Goal: Navigation & Orientation: Find specific page/section

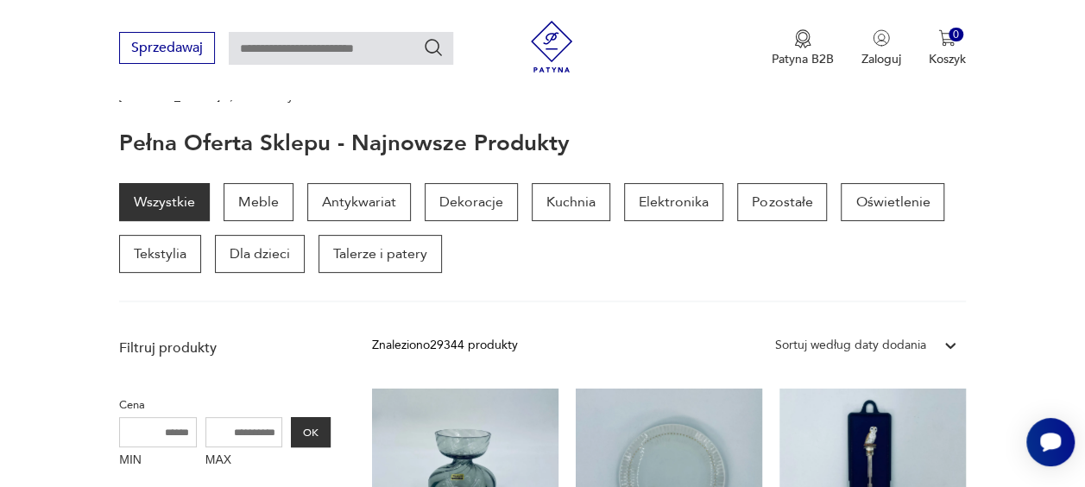
scroll to position [78, 0]
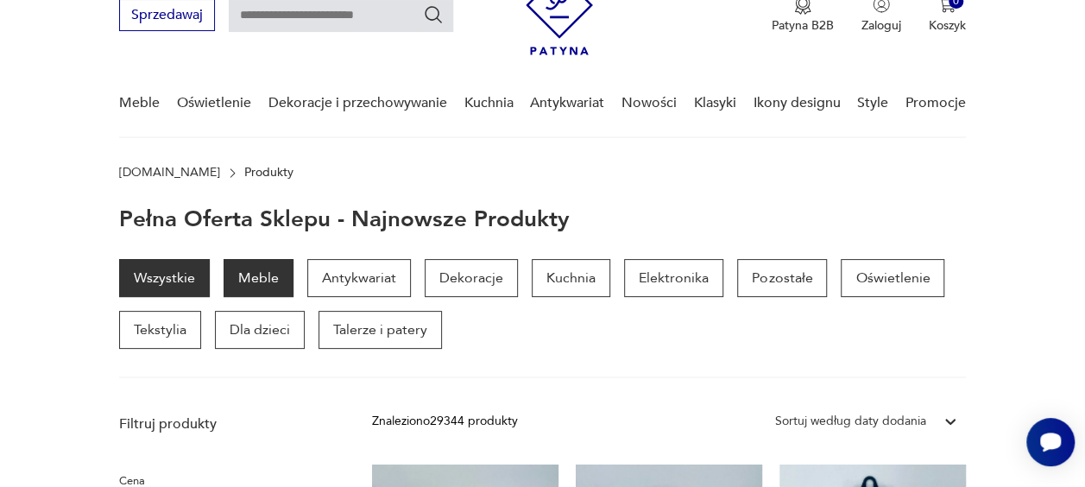
click at [277, 271] on p "Meble" at bounding box center [259, 278] width 70 height 38
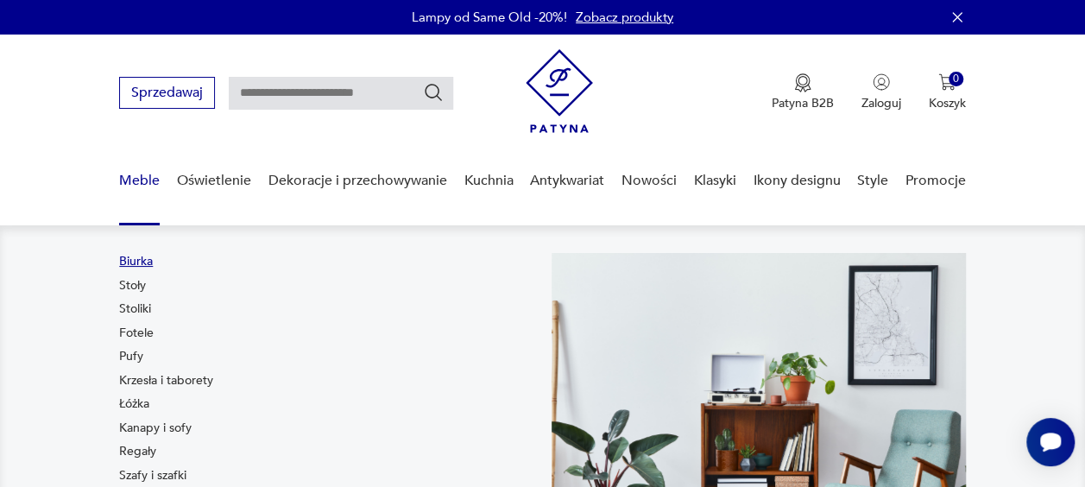
click at [136, 259] on link "Biurka" at bounding box center [136, 261] width 34 height 17
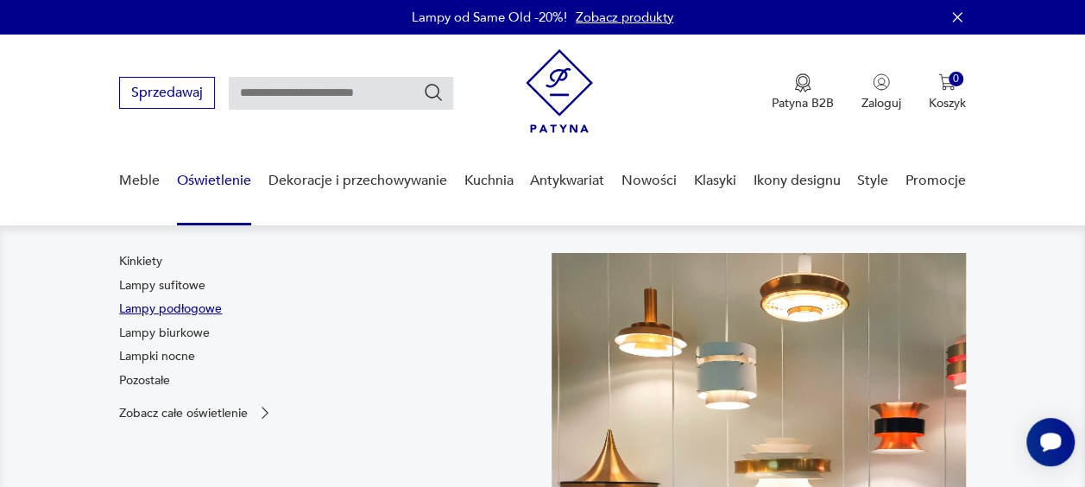
click at [192, 308] on link "Lampy podłogowe" at bounding box center [170, 308] width 103 height 17
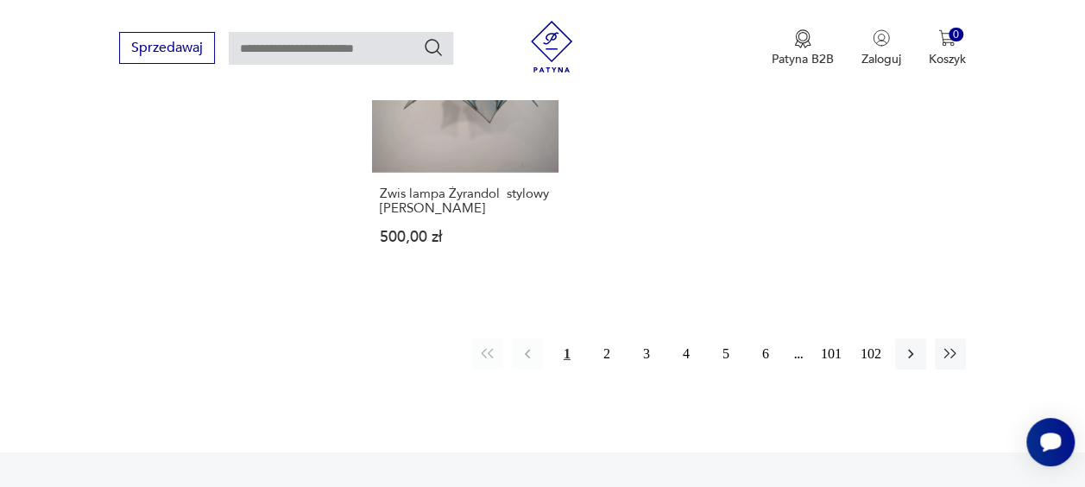
scroll to position [2529, 0]
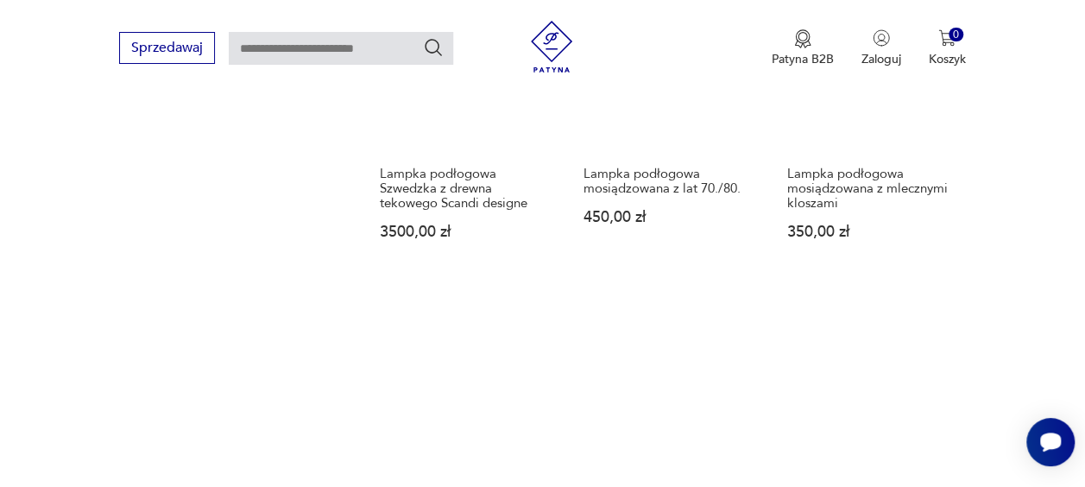
scroll to position [2357, 0]
